Goal: Communication & Community: Answer question/provide support

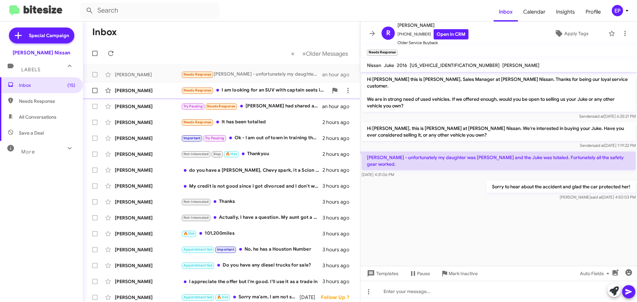
click at [262, 92] on div "Needs Response I am looking for an SUV with captain seats in the back. How much…" at bounding box center [254, 91] width 147 height 8
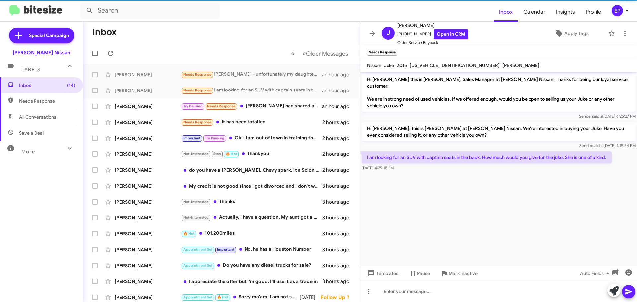
click at [454, 189] on cdk-virtual-scroll-viewport "Hi [PERSON_NAME] this is [PERSON_NAME], Sales Manager at [PERSON_NAME] Nissan. …" at bounding box center [498, 169] width 277 height 194
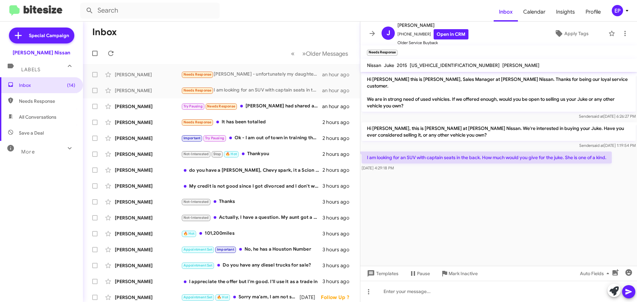
click at [478, 204] on cdk-virtual-scroll-viewport "Hi [PERSON_NAME] this is [PERSON_NAME], Sales Manager at [PERSON_NAME] Nissan. …" at bounding box center [498, 169] width 277 height 194
click at [448, 34] on link "Open in CRM" at bounding box center [451, 34] width 35 height 10
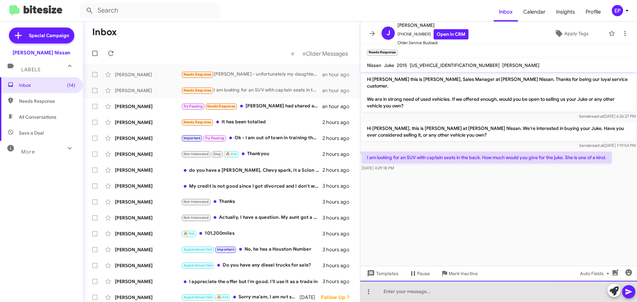
click at [428, 290] on div at bounding box center [498, 291] width 277 height 21
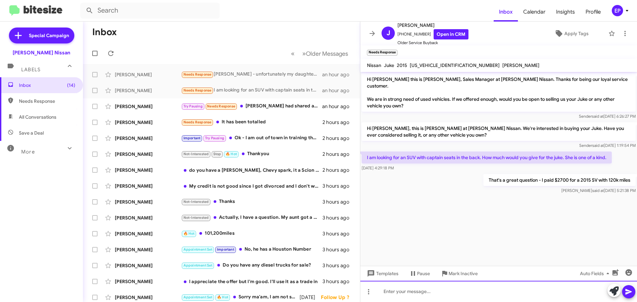
click at [427, 287] on div at bounding box center [498, 291] width 277 height 21
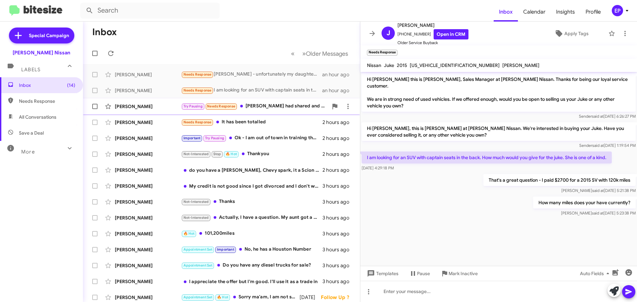
click at [271, 107] on div "Try Pausing Needs Response [PERSON_NAME] had shared and he did everything perfe…" at bounding box center [254, 107] width 147 height 8
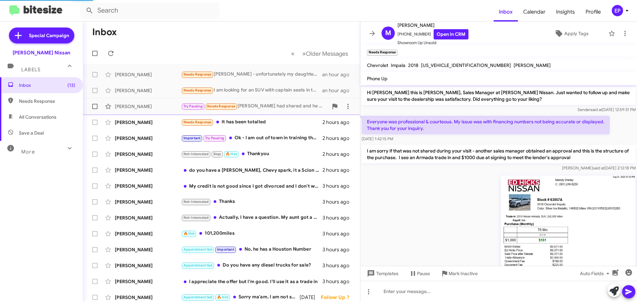
scroll to position [121, 0]
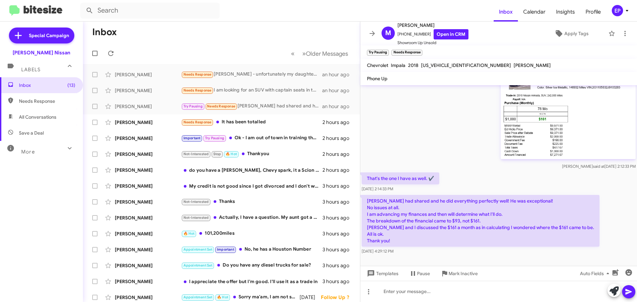
click at [420, 137] on div "[PERSON_NAME] at [DATE] 2:12:33 PM" at bounding box center [498, 111] width 277 height 119
click at [443, 148] on div "[PERSON_NAME] at [DATE] 2:12:33 PM" at bounding box center [498, 111] width 277 height 119
click at [528, 140] on img at bounding box center [568, 107] width 135 height 105
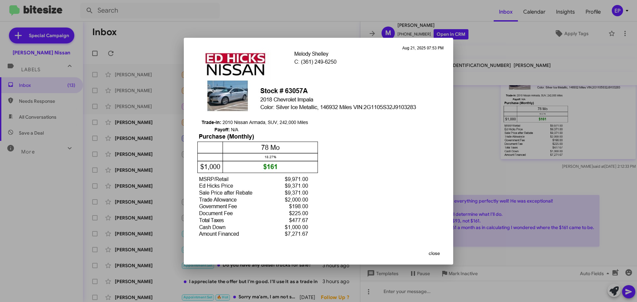
click at [386, 175] on img at bounding box center [319, 144] width 254 height 196
click at [434, 249] on span "close" at bounding box center [434, 254] width 11 height 12
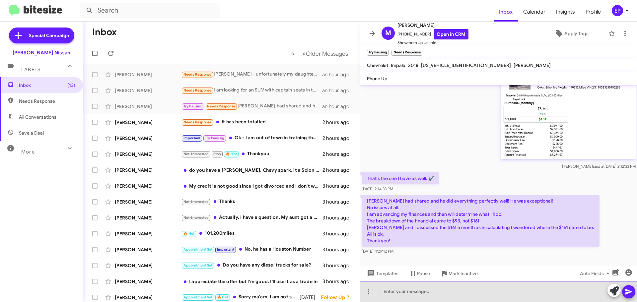
click at [409, 294] on div at bounding box center [498, 291] width 277 height 21
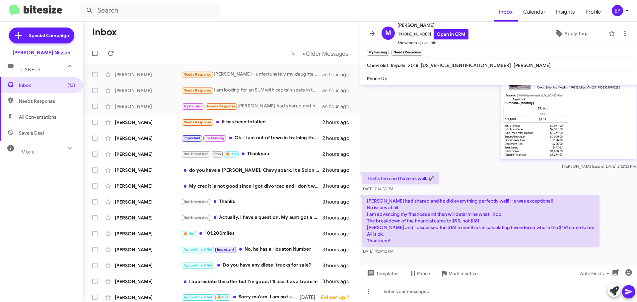
click at [443, 140] on div "[PERSON_NAME] at [DATE] 2:12:33 PM" at bounding box center [498, 111] width 277 height 119
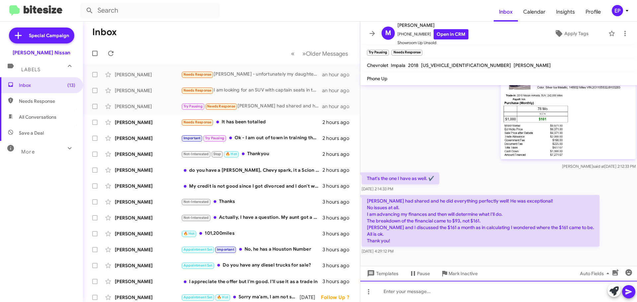
click at [432, 293] on div at bounding box center [498, 291] width 277 height 21
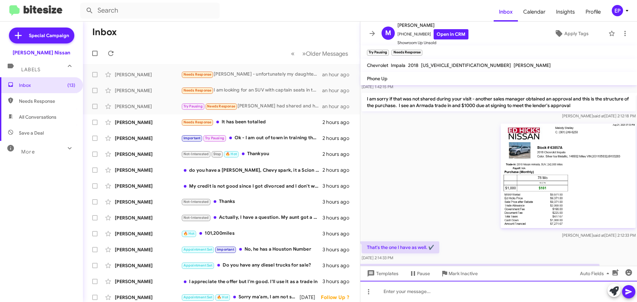
scroll to position [159, 0]
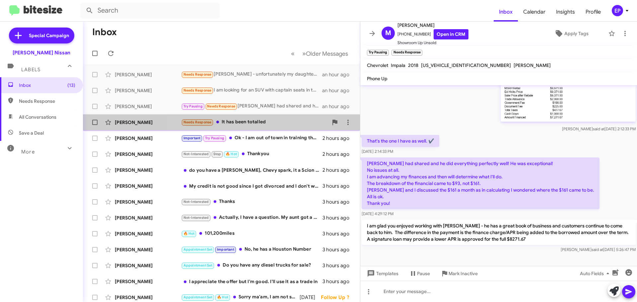
click at [253, 124] on div "Needs Response It has been totalled" at bounding box center [254, 122] width 147 height 8
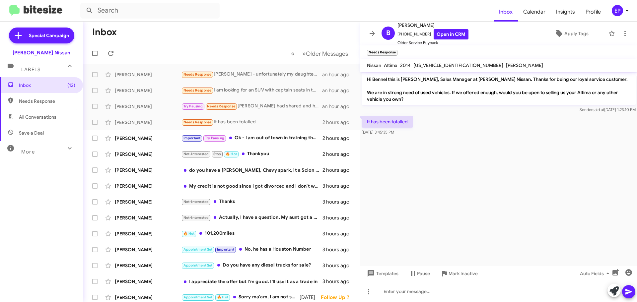
click at [549, 132] on div "It has been totalled [DATE] 3:45:35 PM" at bounding box center [498, 125] width 277 height 23
click at [448, 37] on link "Open in CRM" at bounding box center [451, 34] width 35 height 10
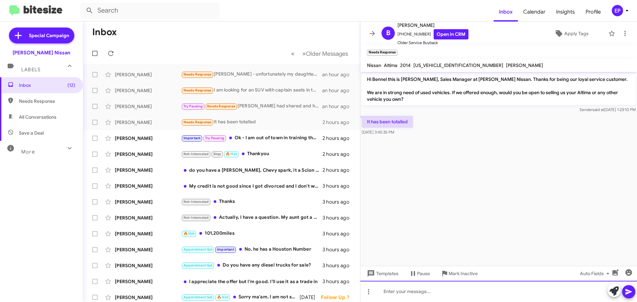
click at [447, 300] on div at bounding box center [498, 291] width 277 height 21
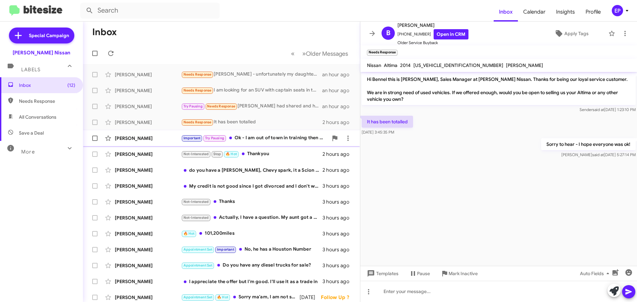
click at [250, 135] on div "Important Try Pausing Ok - I am out of town in training then on vacation for a …" at bounding box center [254, 138] width 147 height 8
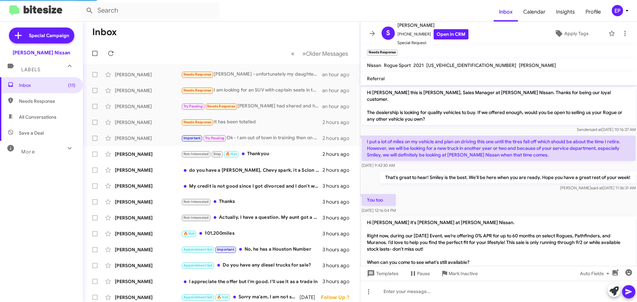
scroll to position [172, 0]
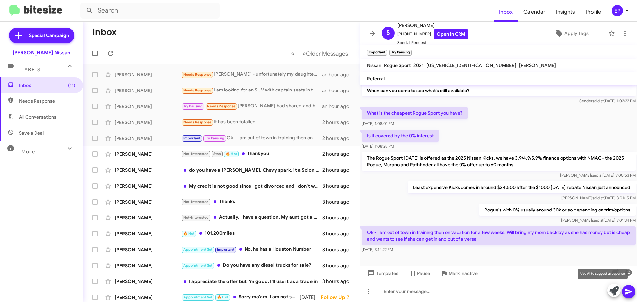
click at [618, 292] on icon at bounding box center [614, 291] width 9 height 9
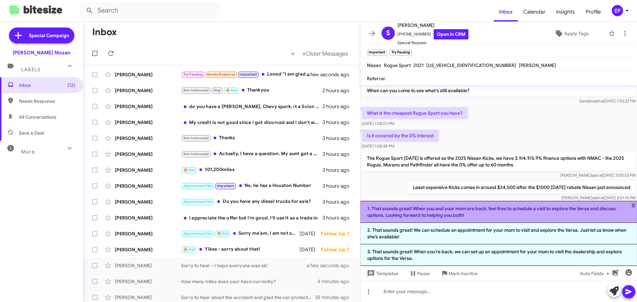
click at [443, 213] on li "1. That sounds great! When you and your mom are back, feel free to schedule a v…" at bounding box center [498, 212] width 277 height 22
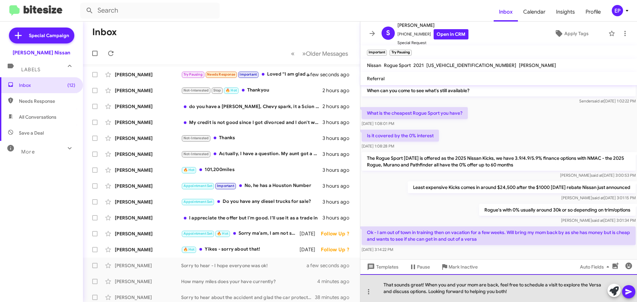
click at [597, 287] on div "That sounds great! When you and your mom are back, feel free to schedule a visi…" at bounding box center [498, 288] width 277 height 28
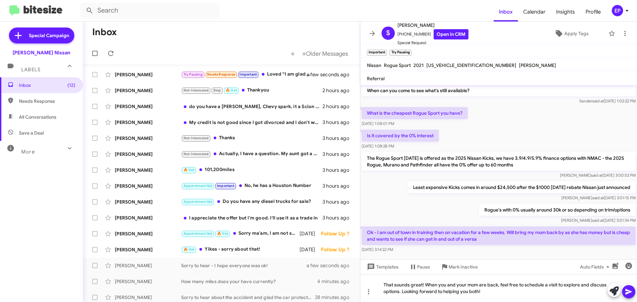
click at [628, 291] on icon at bounding box center [629, 292] width 6 height 6
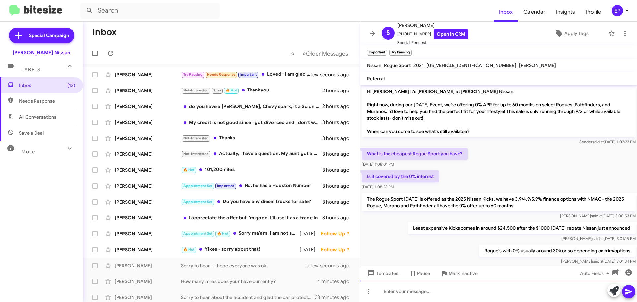
scroll to position [133, 0]
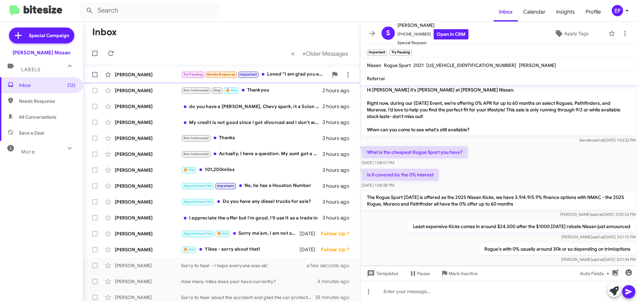
click at [284, 76] on div "Try Pausing Needs Response Important Loved “I am glad you enjoyed working with …" at bounding box center [254, 75] width 147 height 8
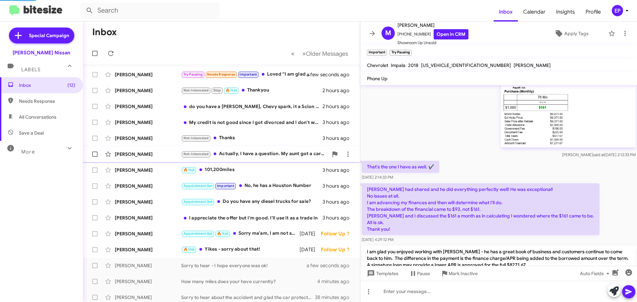
scroll to position [196, 0]
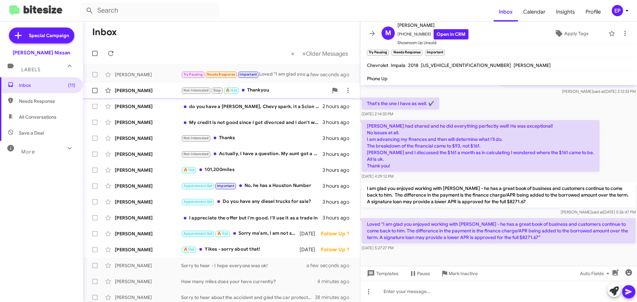
click at [255, 90] on div "Not-Interested Stop 🔥 Hot Thankyou" at bounding box center [254, 91] width 147 height 8
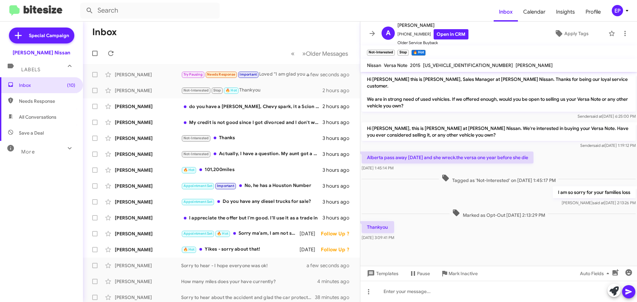
click at [475, 232] on div "Thankyou [DATE] 3:09:41 PM" at bounding box center [498, 231] width 277 height 23
click at [621, 32] on icon at bounding box center [625, 34] width 8 height 8
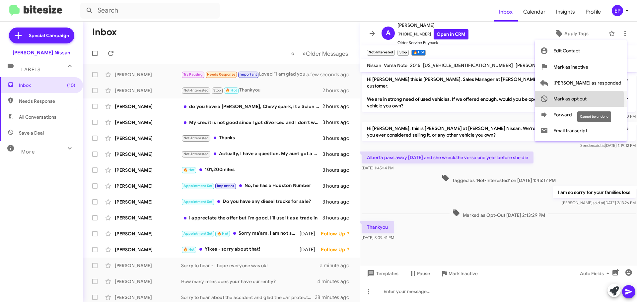
click at [587, 101] on span "Mark as opt out" at bounding box center [570, 99] width 33 height 16
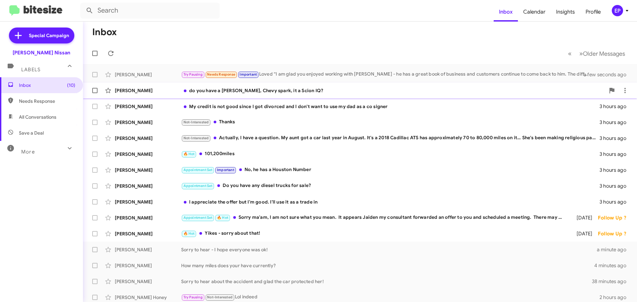
click at [274, 95] on div "[PERSON_NAME] do you have a [PERSON_NAME], Chevy spark, it a Scion IQ? 2 hours …" at bounding box center [360, 90] width 544 height 13
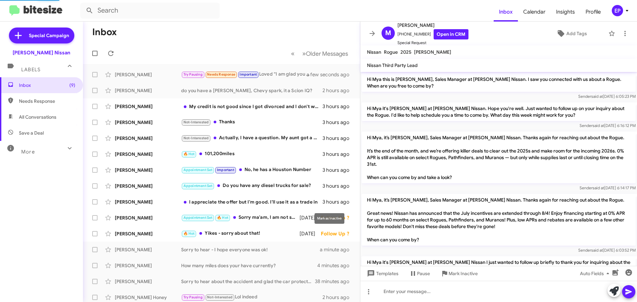
scroll to position [278, 0]
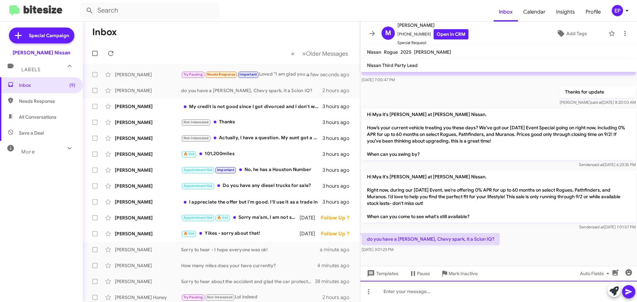
click at [434, 289] on div at bounding box center [498, 291] width 277 height 21
click at [418, 294] on div at bounding box center [498, 291] width 277 height 21
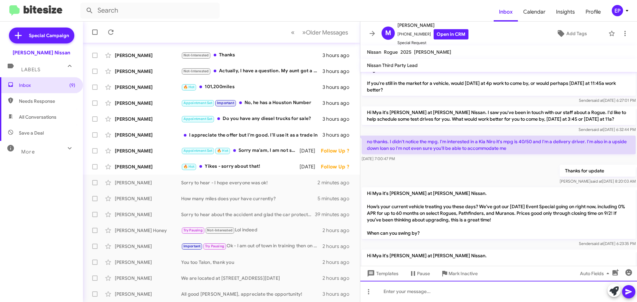
scroll to position [302, 0]
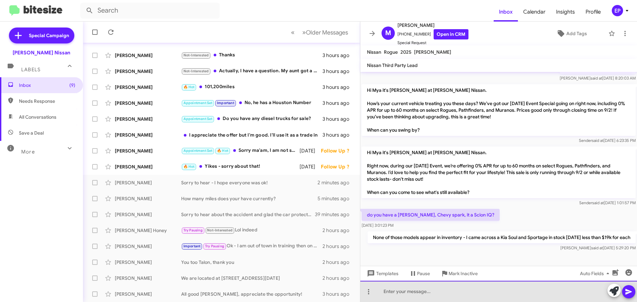
click at [413, 293] on div at bounding box center [498, 291] width 277 height 21
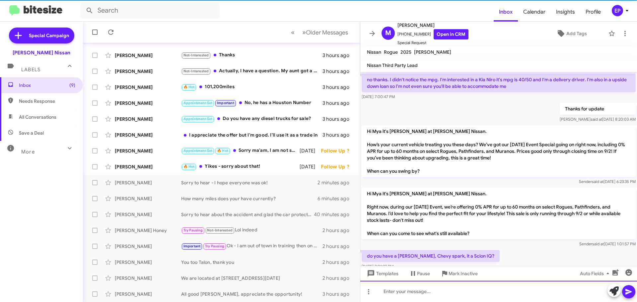
scroll to position [327, 0]
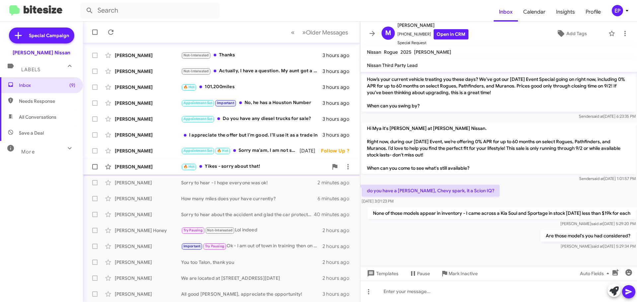
click at [248, 168] on div "🔥 Hot Yikes - sorry about that!" at bounding box center [254, 167] width 147 height 8
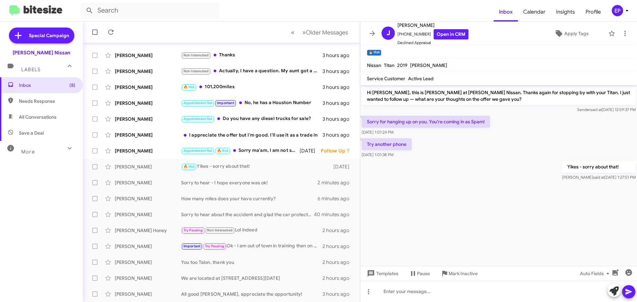
click at [468, 192] on cdk-virtual-scroll-viewport "Hi [PERSON_NAME], this is [PERSON_NAME] at [PERSON_NAME] Nissan. Thanks again f…" at bounding box center [498, 175] width 277 height 181
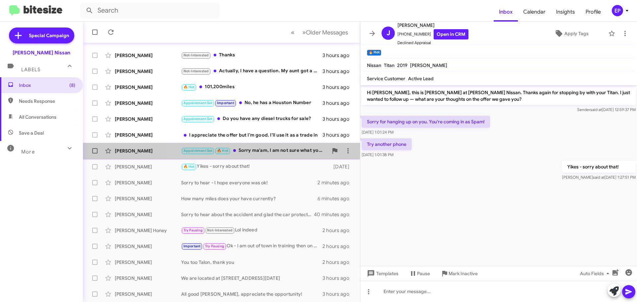
click at [257, 154] on div "Appointment Set 🔥 Hot Sorry ma'am, I am not sure what you mean. It appears Jaid…" at bounding box center [254, 151] width 147 height 8
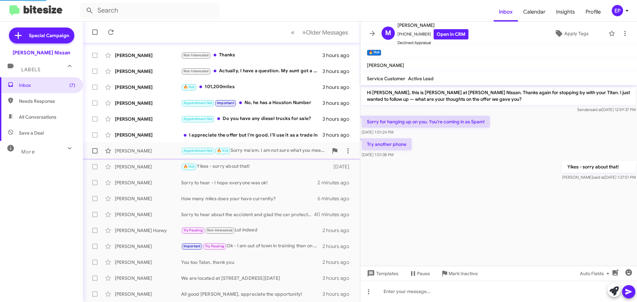
scroll to position [1, 0]
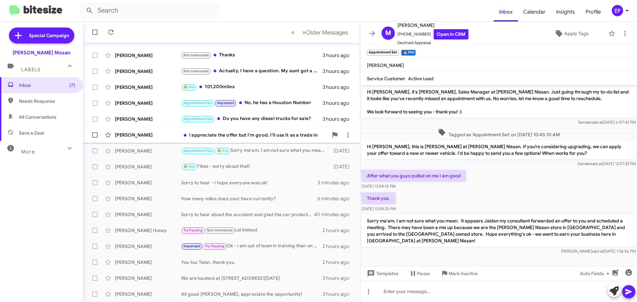
click at [233, 135] on div "I appreciate the offer but I'm good. I'll use it as a trade in" at bounding box center [254, 135] width 147 height 7
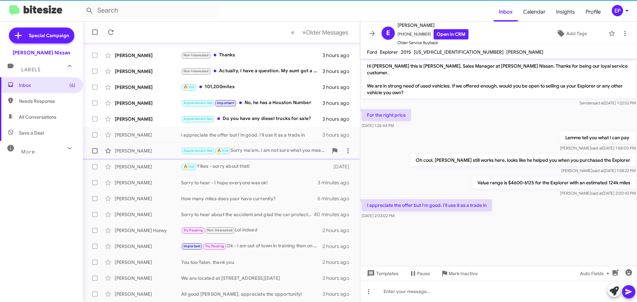
click at [283, 153] on div "Appointment Set 🔥 Hot Sorry ma'am, I am not sure what you mean. It appears Jaid…" at bounding box center [254, 151] width 147 height 8
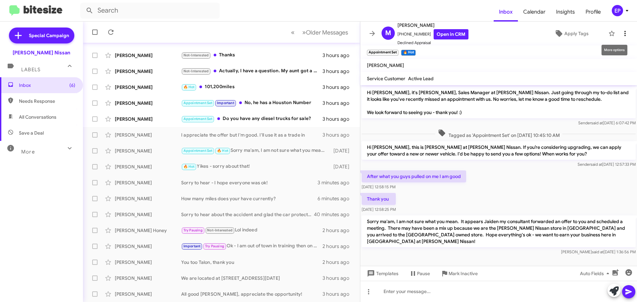
click at [623, 32] on icon at bounding box center [625, 34] width 8 height 8
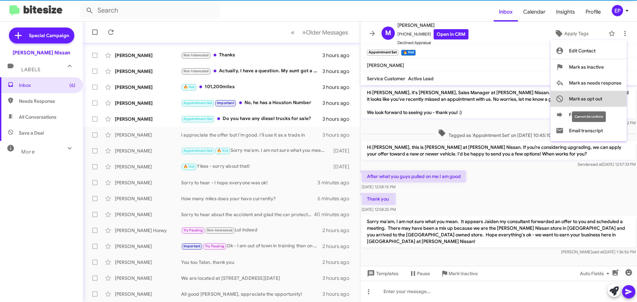
click at [593, 98] on span "Mark as opt out" at bounding box center [585, 99] width 33 height 16
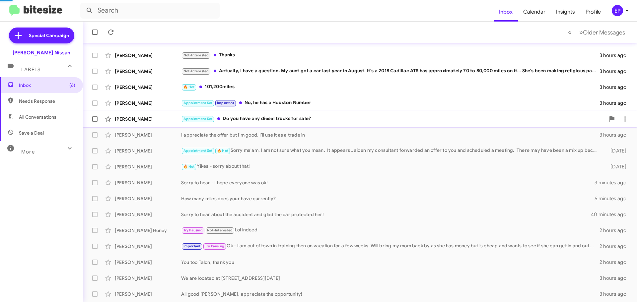
scroll to position [51, 0]
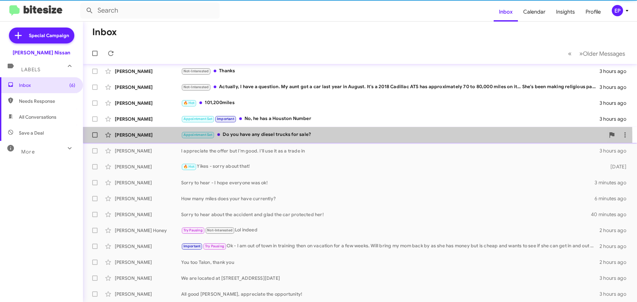
click at [283, 139] on div "Appointment Set Do you have any diesel trucks for sale?" at bounding box center [393, 135] width 424 height 8
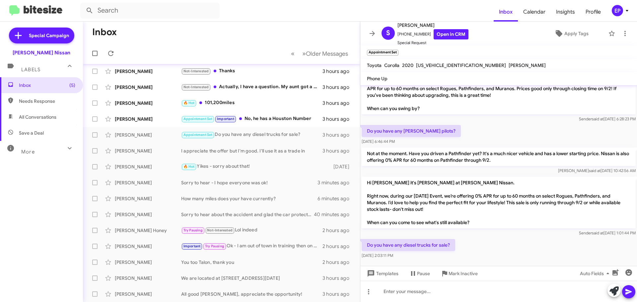
scroll to position [190, 0]
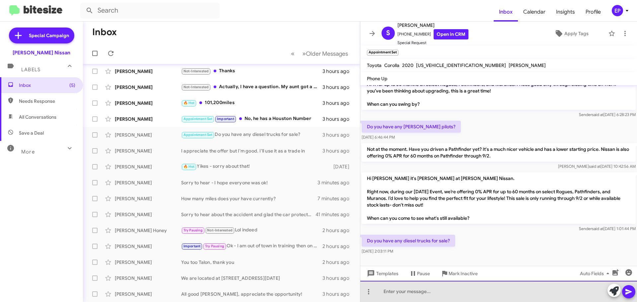
click at [459, 296] on div at bounding box center [498, 291] width 277 height 21
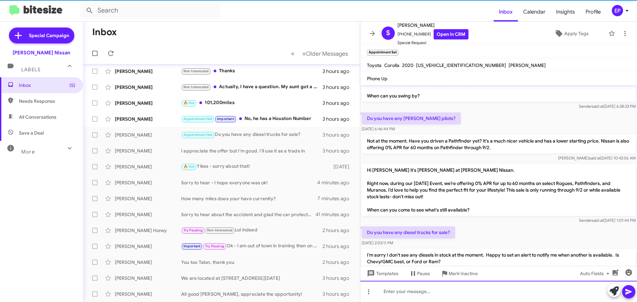
scroll to position [221, 0]
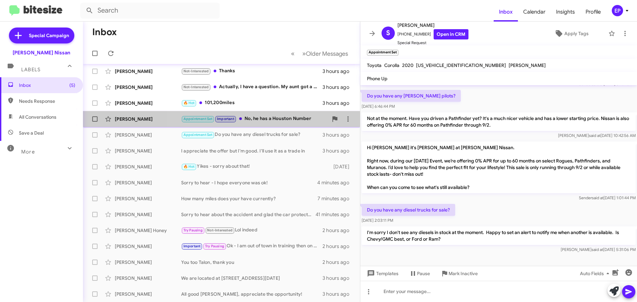
click at [249, 118] on div "Appointment Set Important No, he has a Houston Number" at bounding box center [254, 119] width 147 height 8
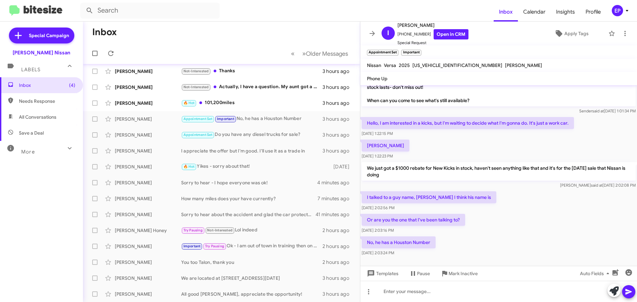
scroll to position [197, 0]
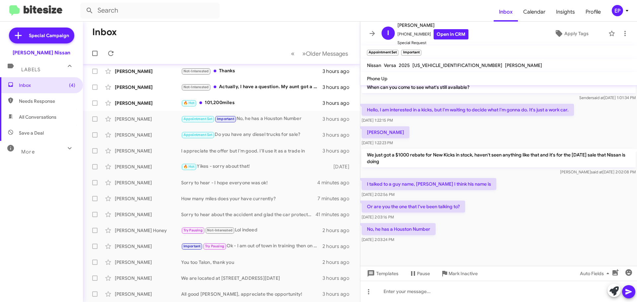
click at [535, 209] on div "Or are you the one that I've been talking to? [DATE] 2:03:16 PM" at bounding box center [498, 210] width 277 height 23
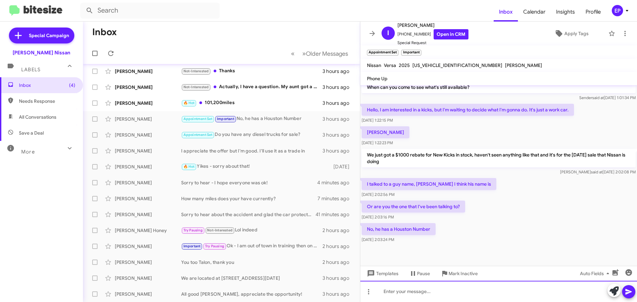
click at [439, 288] on div at bounding box center [498, 291] width 277 height 21
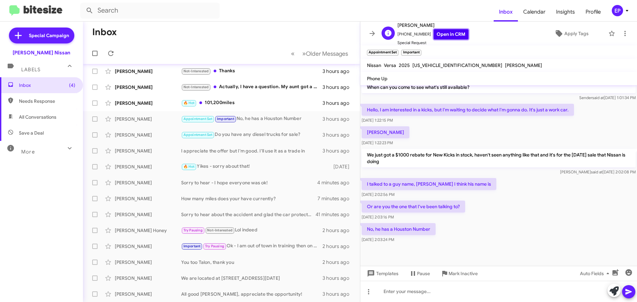
click at [452, 37] on link "Open in CRM" at bounding box center [451, 34] width 35 height 10
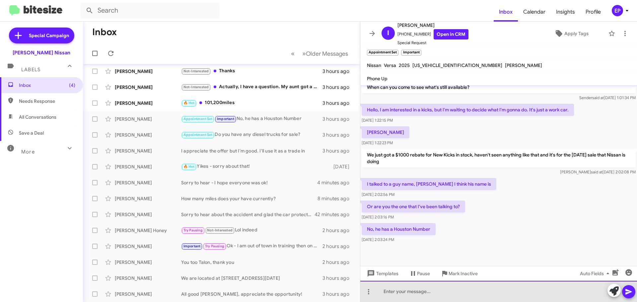
click at [431, 292] on div at bounding box center [498, 291] width 277 height 21
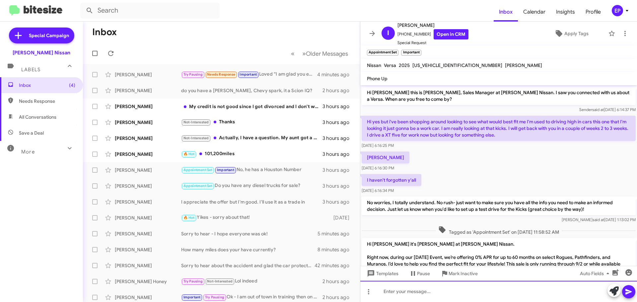
scroll to position [221, 0]
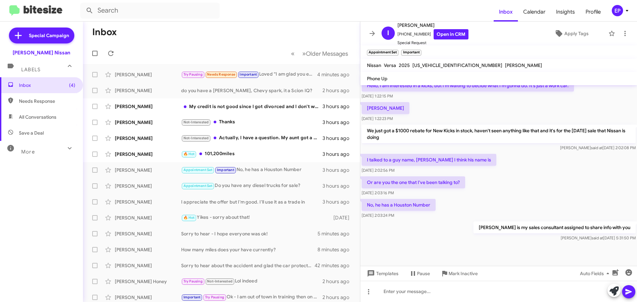
click at [466, 233] on div "[PERSON_NAME] is my sales consultant assigned to share info with you [PERSON_NA…" at bounding box center [498, 231] width 277 height 23
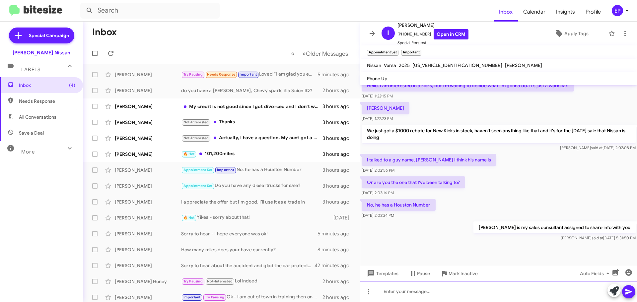
click at [437, 295] on div at bounding box center [498, 291] width 277 height 21
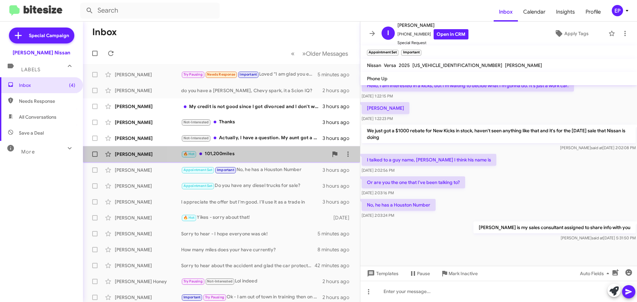
click at [266, 160] on div "[PERSON_NAME] 🔥 Hot 101,200miles 3 hours ago" at bounding box center [221, 154] width 266 height 13
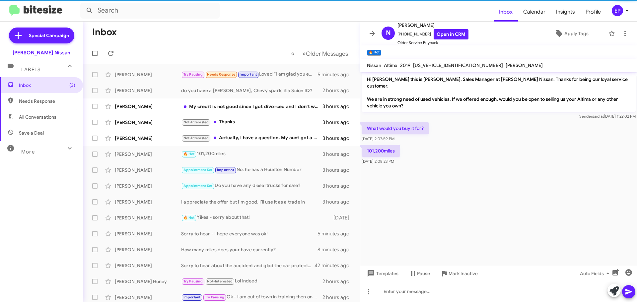
click at [429, 186] on cdk-virtual-scroll-viewport "Hi [PERSON_NAME] this is [PERSON_NAME], Sales Manager at [PERSON_NAME] Nissan. …" at bounding box center [498, 169] width 277 height 194
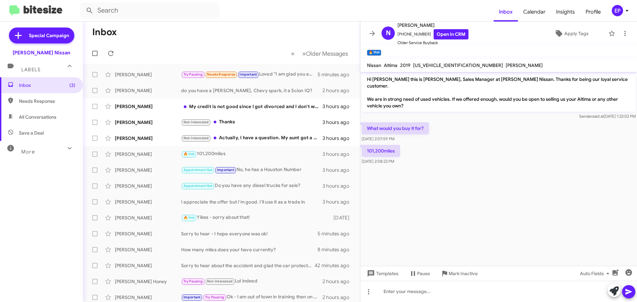
click at [451, 178] on cdk-virtual-scroll-viewport "Hi [PERSON_NAME] this is [PERSON_NAME], Sales Manager at [PERSON_NAME] Nissan. …" at bounding box center [498, 169] width 277 height 194
click at [442, 38] on link "Open in CRM" at bounding box center [451, 34] width 35 height 10
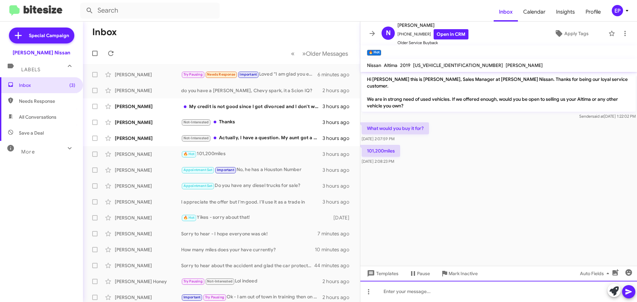
click at [397, 290] on div at bounding box center [498, 291] width 277 height 21
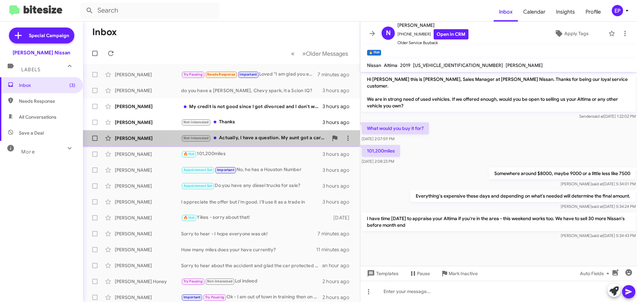
click at [261, 141] on div "Not-Interested Actually, I have a question. My aunt got a car last year in Augu…" at bounding box center [254, 138] width 147 height 8
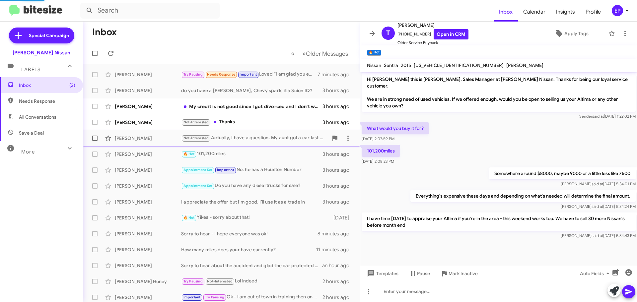
scroll to position [29, 0]
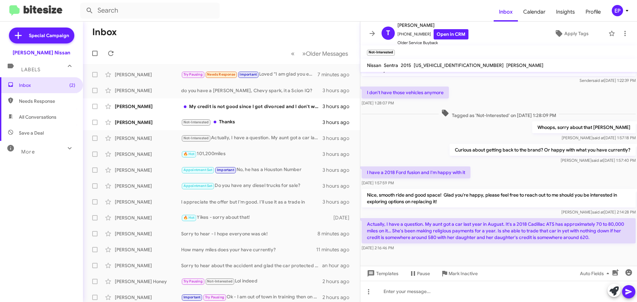
click at [393, 128] on div "Whoops, sorry about that [PERSON_NAME] [PERSON_NAME] at [DATE] 1:57:18 PM" at bounding box center [498, 131] width 277 height 23
click at [422, 147] on div "Curious about getting back to the brand? Or happy with what you have currently?…" at bounding box center [498, 154] width 277 height 23
click at [389, 154] on div "Curious about getting back to the brand? Or happy with what you have currently?…" at bounding box center [498, 154] width 277 height 23
click at [408, 142] on div "Whoops, sorry about that [PERSON_NAME] [PERSON_NAME] at [DATE] 1:57:18 PM" at bounding box center [498, 131] width 277 height 23
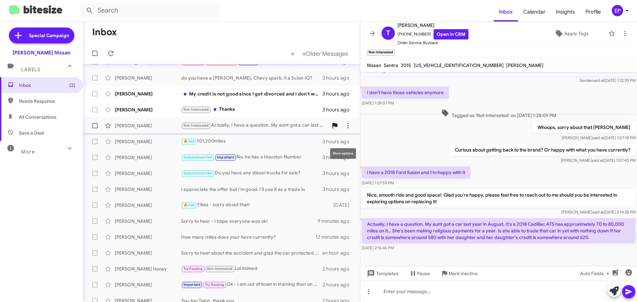
scroll to position [51, 0]
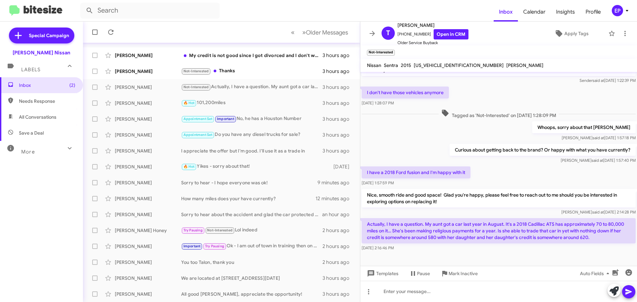
click at [449, 137] on div "Whoops, sorry about that [PERSON_NAME] [PERSON_NAME] at [DATE] 1:57:18 PM" at bounding box center [498, 131] width 277 height 23
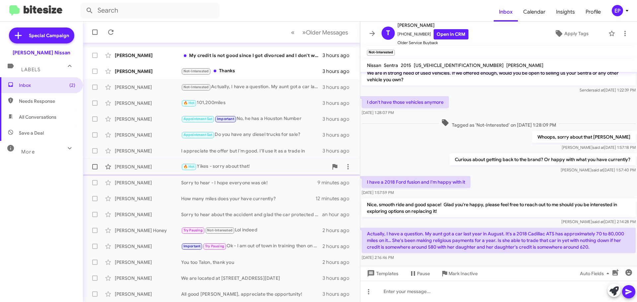
scroll to position [29, 0]
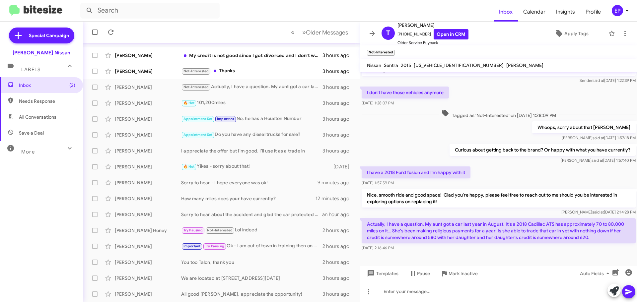
click at [402, 152] on div "Curious about getting back to the brand? Or happy with what you have currently?…" at bounding box center [498, 154] width 277 height 23
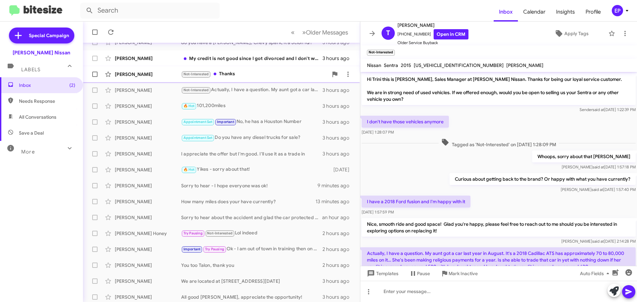
scroll to position [51, 0]
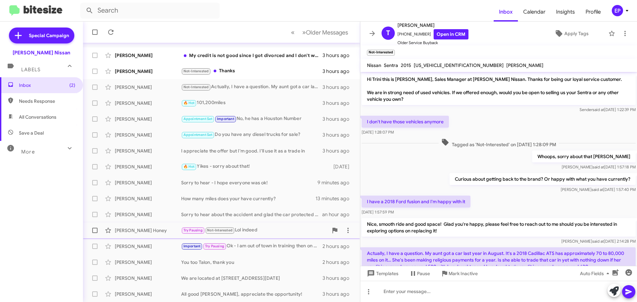
click at [262, 226] on div "[PERSON_NAME] Honey Try Pausing Not-Interested Lol indeed 2 hours ago" at bounding box center [221, 230] width 266 height 13
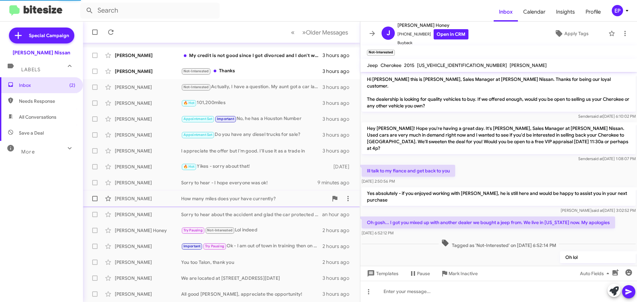
scroll to position [53, 0]
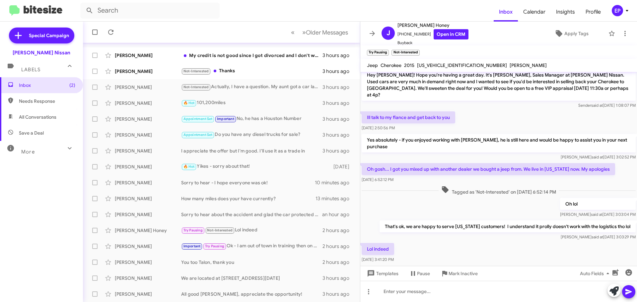
click at [379, 186] on div "Tagged as 'Not-Interested' on [DATE] 6:52:14 PM" at bounding box center [499, 191] width 274 height 10
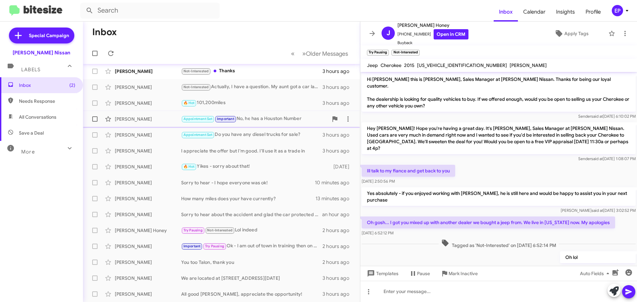
scroll to position [18, 0]
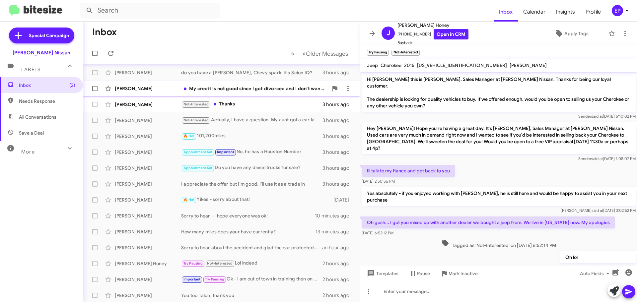
click at [250, 91] on div "My credit is not good since I got divorced and I don't want to use my dad as a …" at bounding box center [254, 88] width 147 height 7
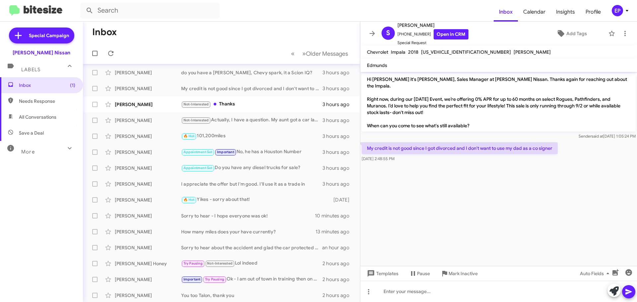
click at [460, 182] on cdk-virtual-scroll-viewport "Hi [PERSON_NAME] it's [PERSON_NAME], Sales Manager at [PERSON_NAME] Nissan. Tha…" at bounding box center [498, 169] width 277 height 194
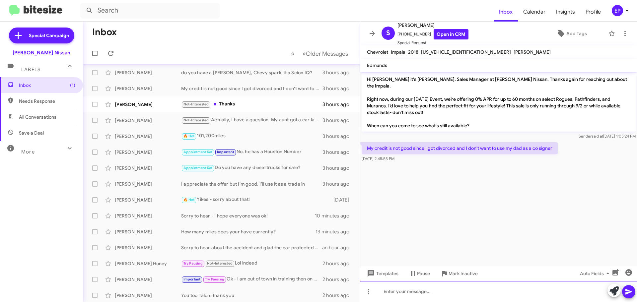
click at [436, 287] on div at bounding box center [498, 291] width 277 height 21
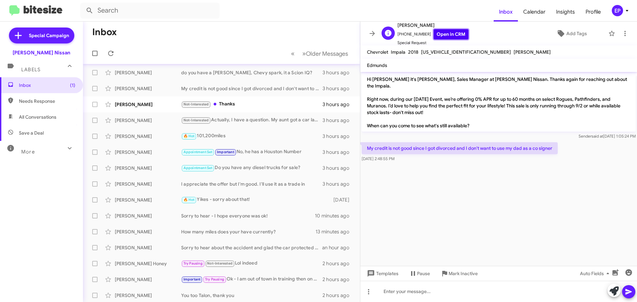
click at [436, 38] on link "Open in CRM" at bounding box center [451, 34] width 35 height 10
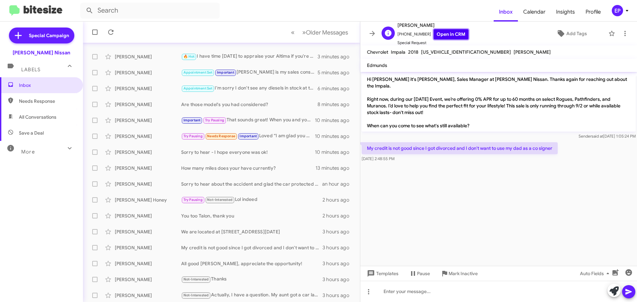
scroll to position [83, 0]
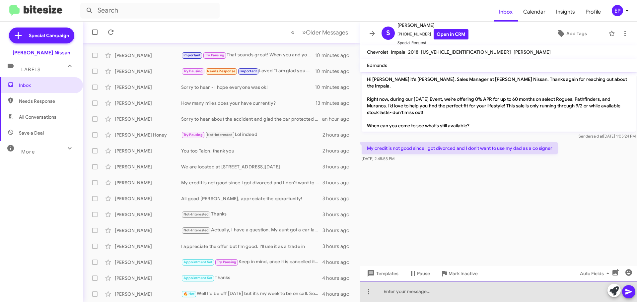
click at [423, 292] on div at bounding box center [498, 291] width 277 height 21
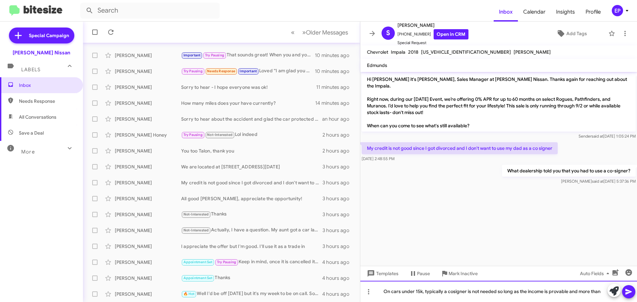
drag, startPoint x: 579, startPoint y: 292, endPoint x: 636, endPoint y: 293, distance: 57.4
click at [636, 293] on div "On cars under 15k, typically a cosigner is not needed so long as the income is …" at bounding box center [498, 291] width 277 height 21
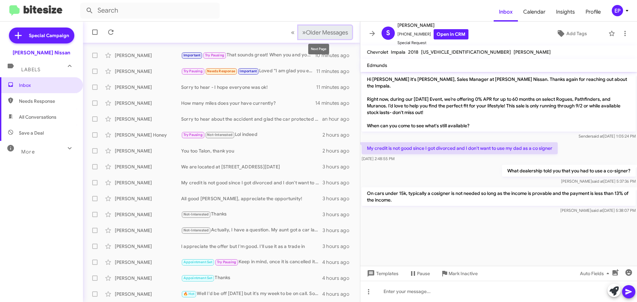
click at [322, 32] on span "Older Messages" at bounding box center [327, 32] width 42 height 7
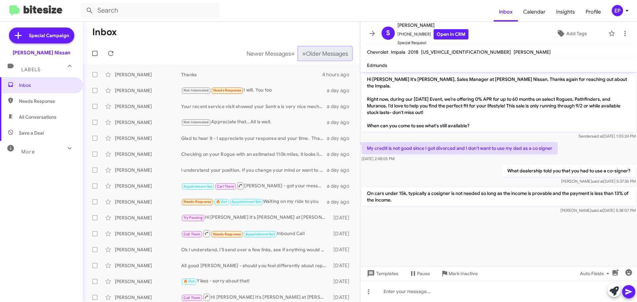
click at [311, 58] on button "» Next Older Messages" at bounding box center [325, 54] width 54 height 14
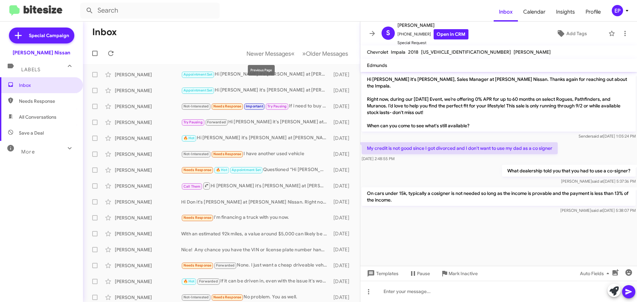
click at [260, 45] on mat-toolbar-row "Newer Messages « Previous » Next Older Messages" at bounding box center [221, 53] width 277 height 21
click at [258, 54] on span "Newer Messages" at bounding box center [269, 53] width 44 height 7
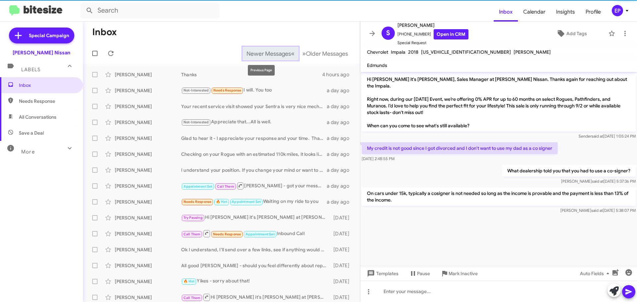
click at [258, 54] on span "Newer Messages" at bounding box center [269, 53] width 44 height 7
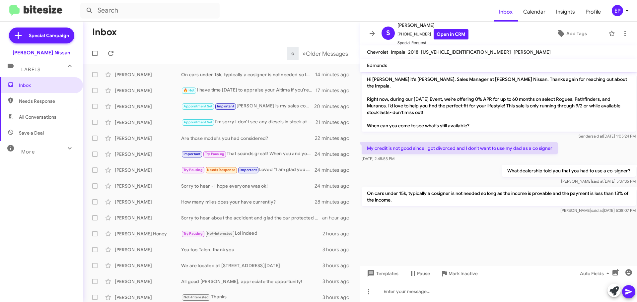
click at [479, 225] on cdk-virtual-scroll-viewport "Hi [PERSON_NAME] it's [PERSON_NAME], Sales Manager at [PERSON_NAME] Nissan. Tha…" at bounding box center [498, 169] width 277 height 194
click at [23, 120] on span "All Conversations" at bounding box center [37, 117] width 37 height 7
type input "in:all-conversations"
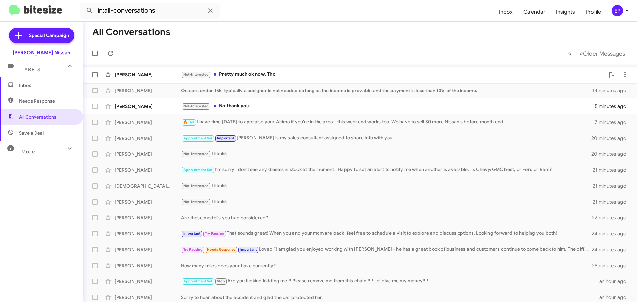
click at [249, 79] on div "[PERSON_NAME] Not-Interested Pretty much ok now. Thx 4 minutes ago" at bounding box center [360, 74] width 544 height 13
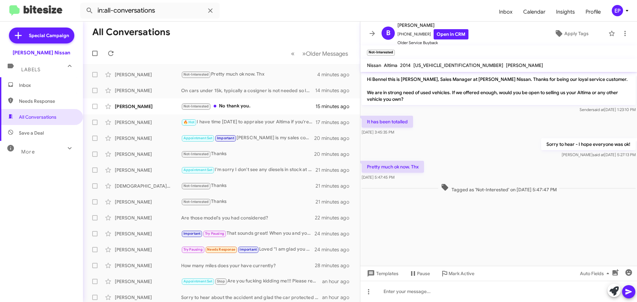
click at [455, 140] on div "Sorry to hear - I hope everyone was ok! [PERSON_NAME] at [DATE] 5:27:13 PM" at bounding box center [498, 148] width 277 height 23
click at [622, 33] on icon at bounding box center [625, 34] width 8 height 8
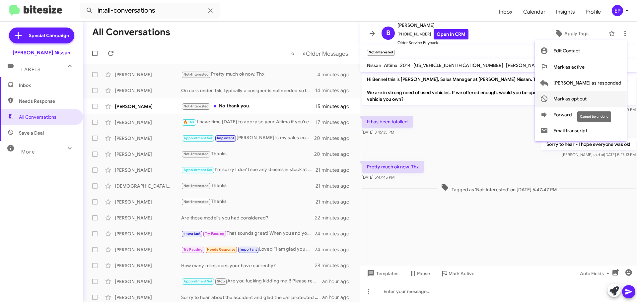
click at [587, 103] on span "Mark as opt out" at bounding box center [570, 99] width 33 height 16
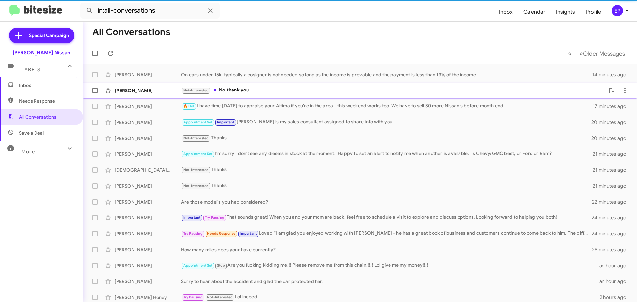
click at [242, 91] on div "Not-Interested No thank you." at bounding box center [393, 91] width 424 height 8
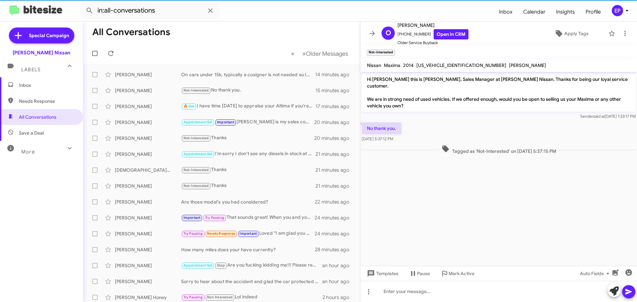
click at [476, 207] on cdk-virtual-scroll-viewport "Hi [PERSON_NAME] this is [PERSON_NAME], Sales Manager at [PERSON_NAME] Nissan. …" at bounding box center [498, 169] width 277 height 194
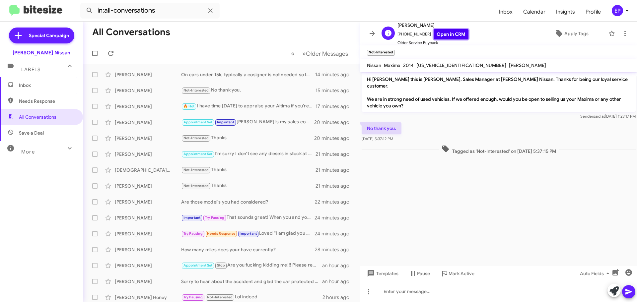
click at [452, 32] on link "Open in CRM" at bounding box center [451, 34] width 35 height 10
click at [371, 31] on icon at bounding box center [372, 34] width 8 height 8
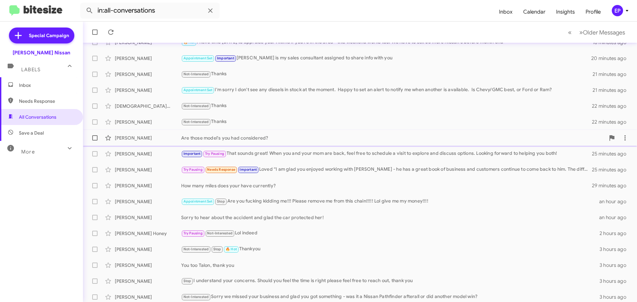
scroll to position [67, 0]
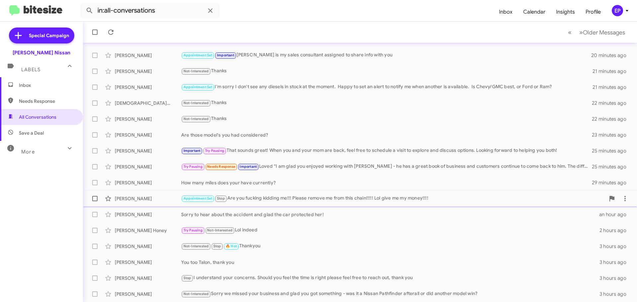
click at [395, 199] on div "Appointment Set Stop Are you fucking kidding me!!! Please remove me from this c…" at bounding box center [393, 199] width 424 height 8
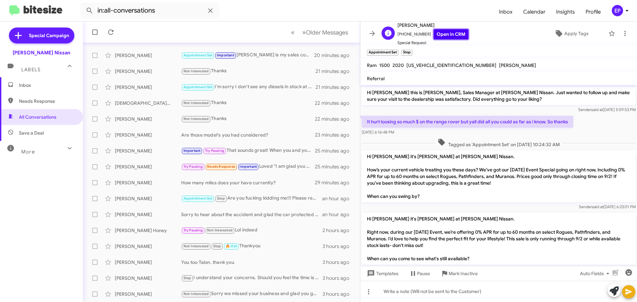
click at [452, 36] on link "Open in CRM" at bounding box center [451, 34] width 35 height 10
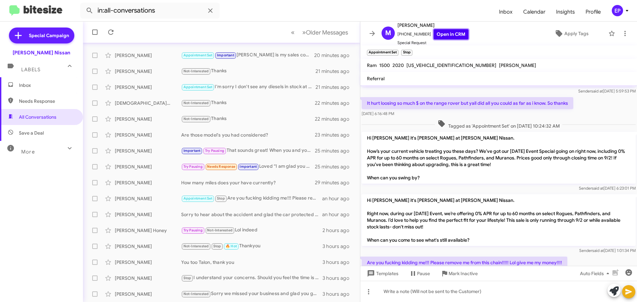
scroll to position [40, 0]
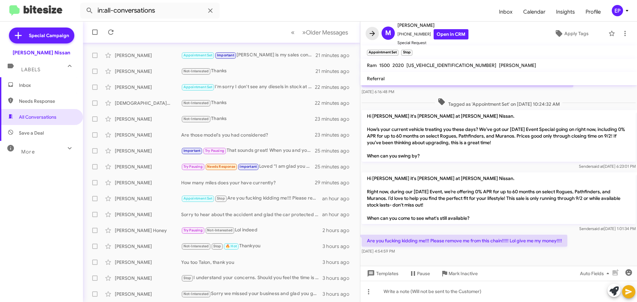
click at [373, 30] on icon at bounding box center [372, 34] width 8 height 8
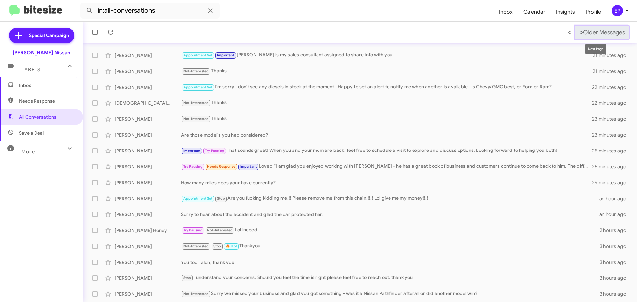
click at [596, 30] on span "Older Messages" at bounding box center [604, 32] width 42 height 7
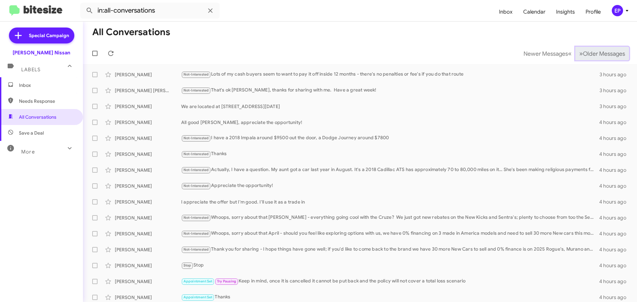
click at [585, 52] on span "Older Messages" at bounding box center [604, 53] width 42 height 7
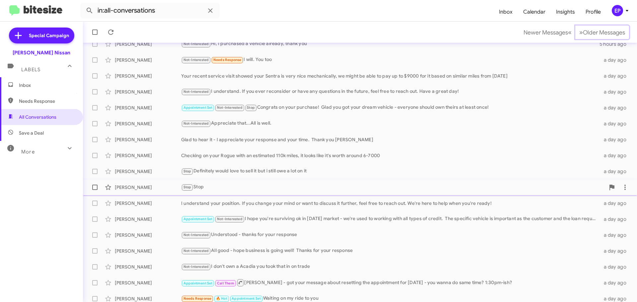
scroll to position [83, 0]
